Goal: Navigation & Orientation: Find specific page/section

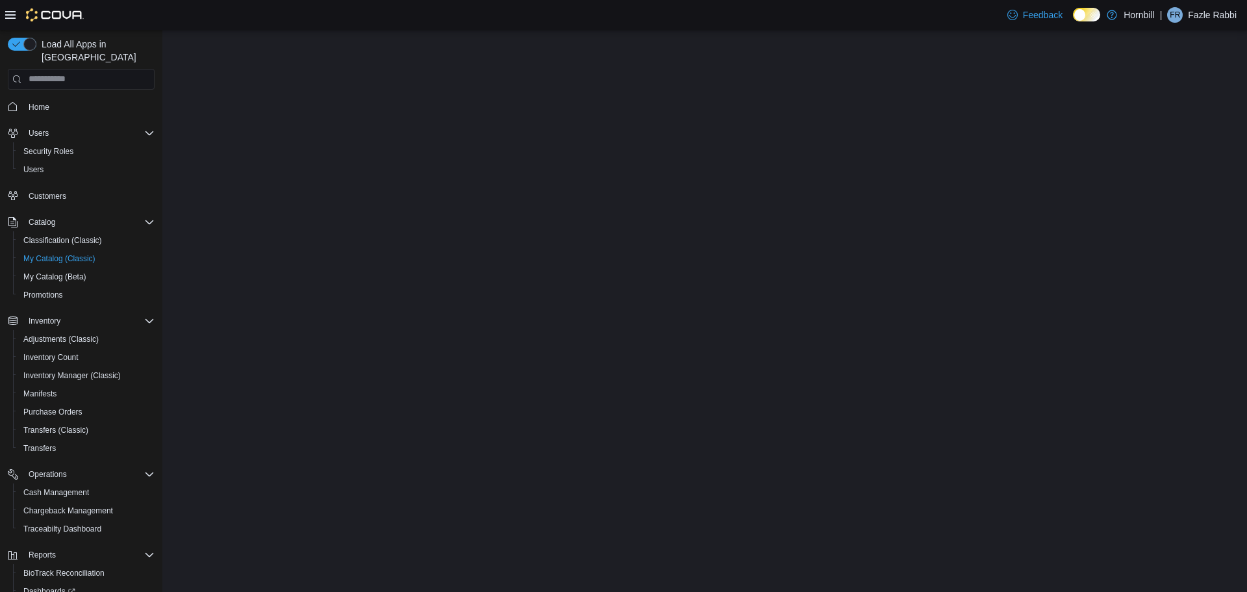
select select "**********"
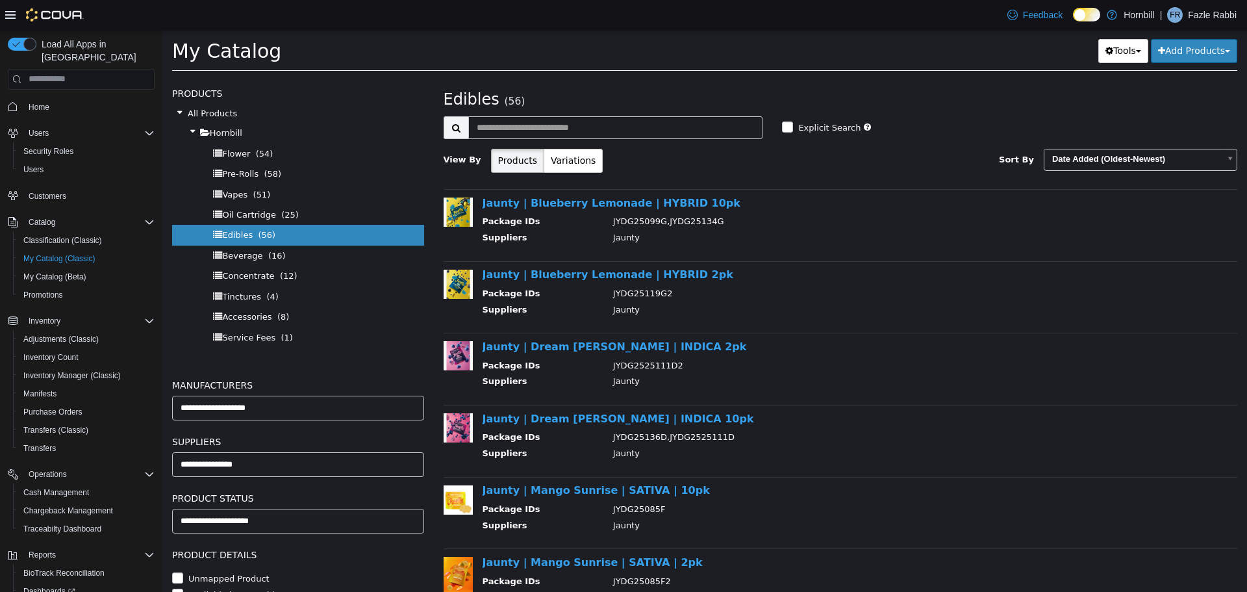
scroll to position [1453, 0]
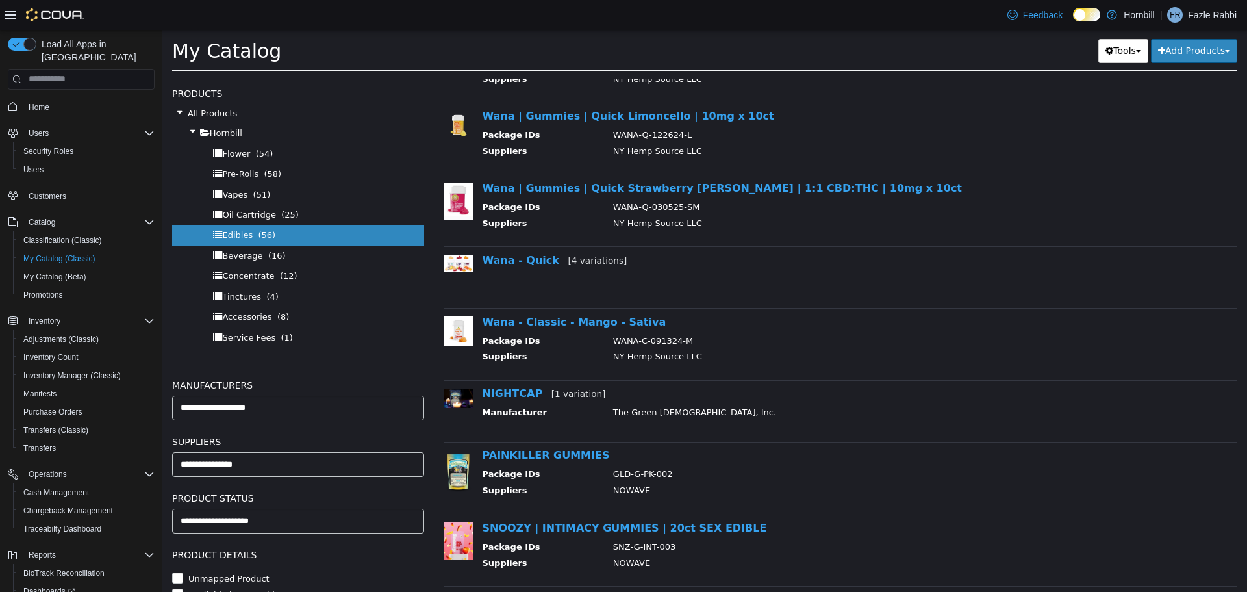
click at [1180, 21] on span "FR" at bounding box center [1175, 15] width 10 height 16
click at [1166, 129] on span "Sign Out" at bounding box center [1153, 127] width 35 height 13
